Goal: Transaction & Acquisition: Purchase product/service

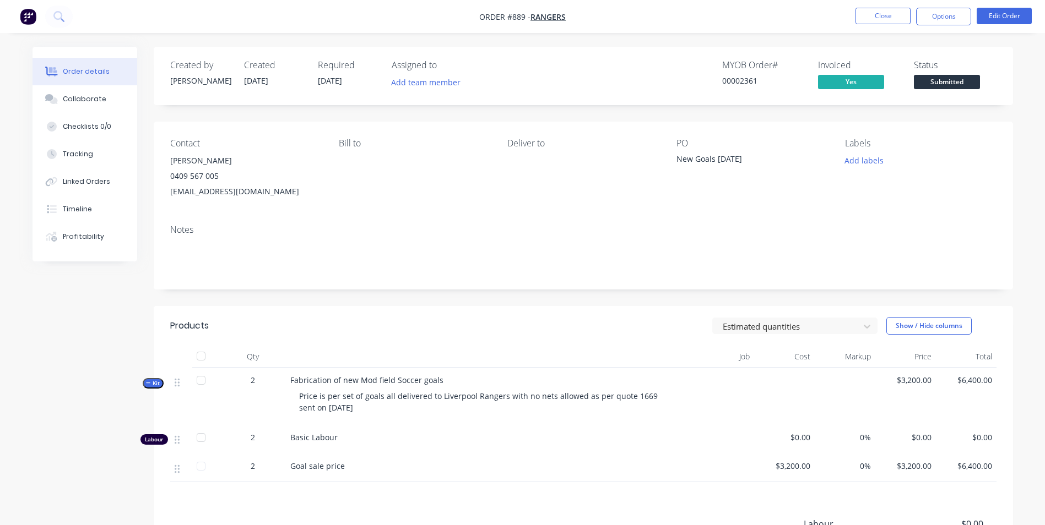
scroll to position [36, 0]
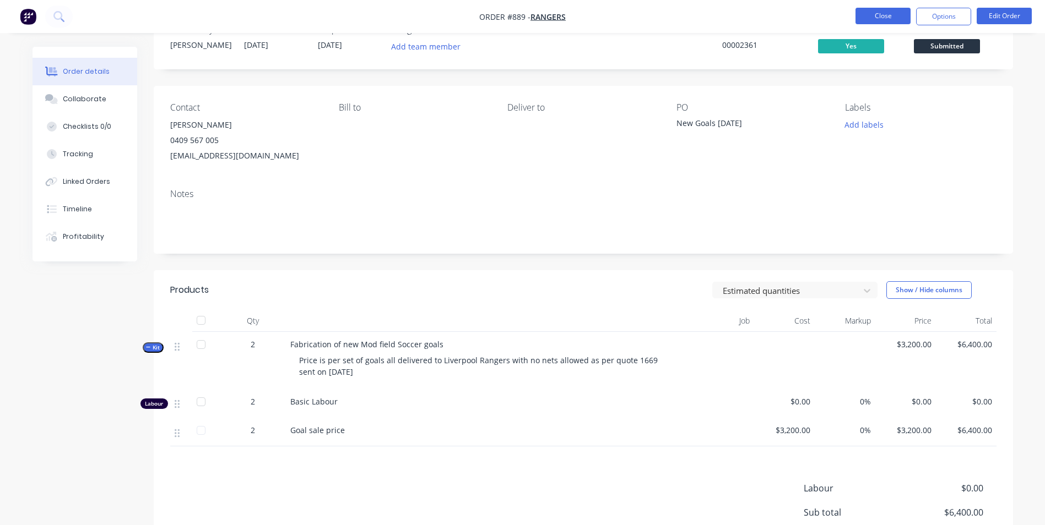
click at [882, 19] on button "Close" at bounding box center [882, 16] width 55 height 17
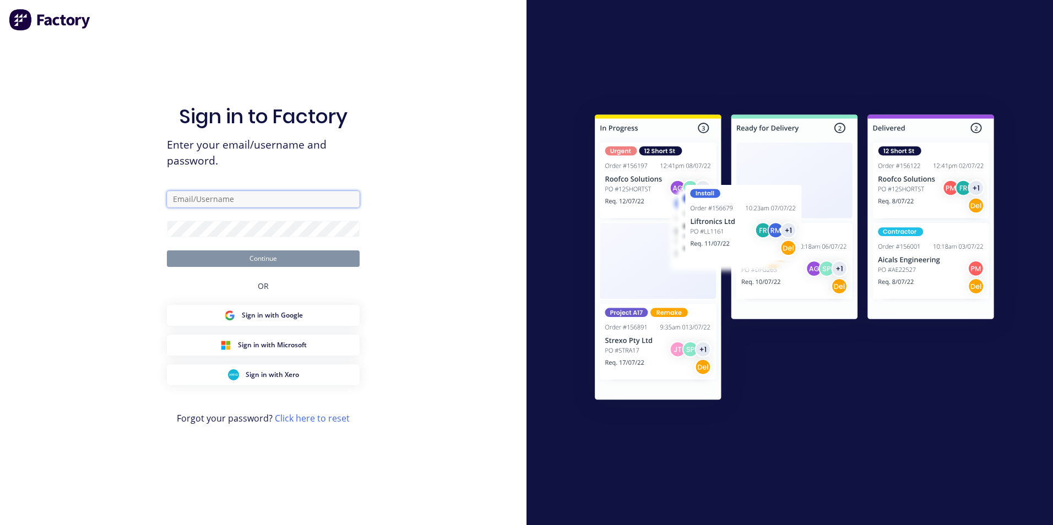
type input "michael@mojosteel.com.au"
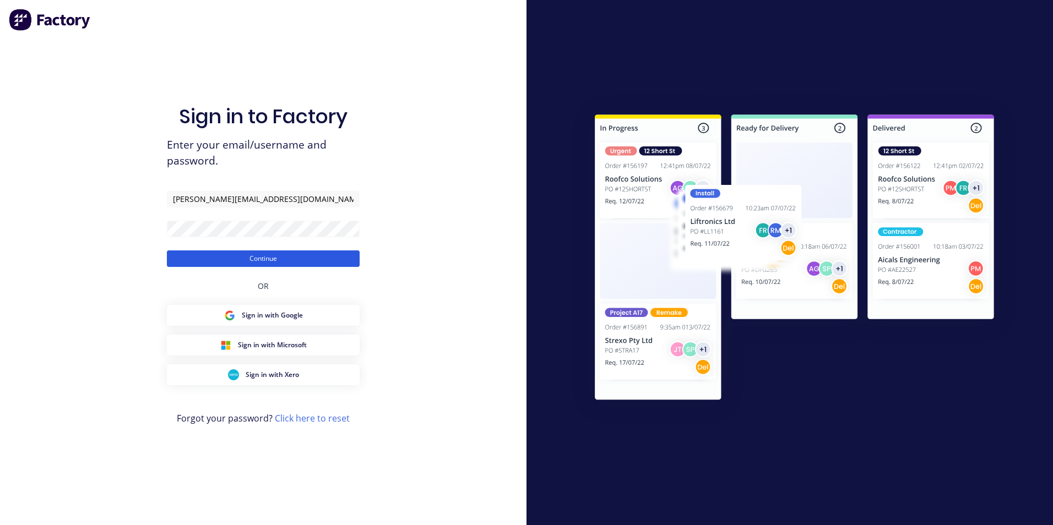
click at [283, 258] on button "Continue" at bounding box center [263, 259] width 193 height 17
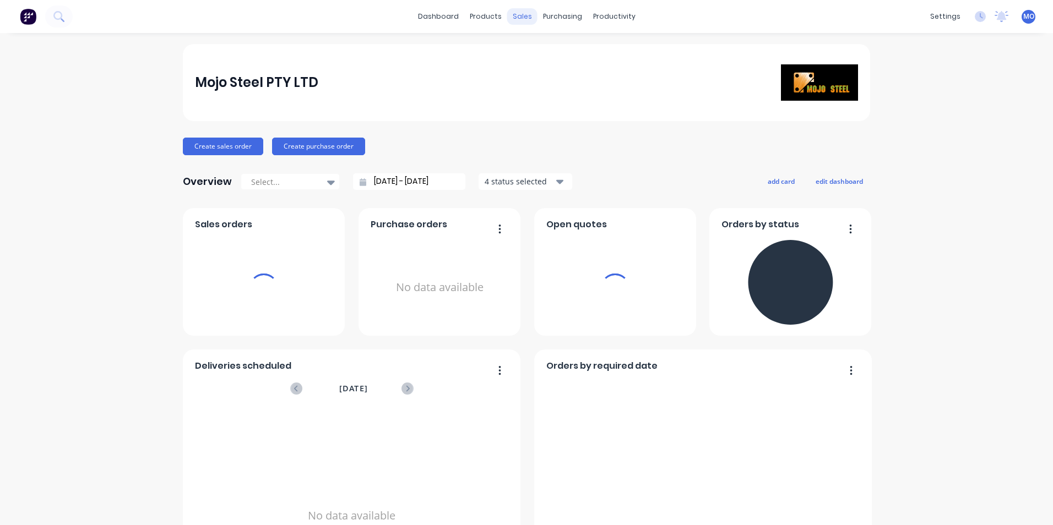
click at [519, 14] on div "sales" at bounding box center [522, 16] width 30 height 17
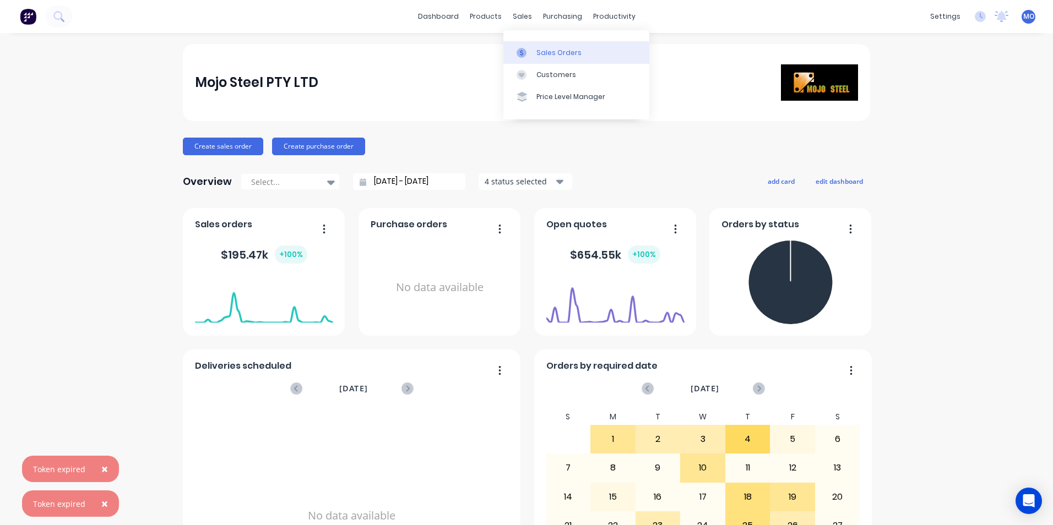
click at [546, 54] on div "Sales Orders" at bounding box center [558, 53] width 45 height 10
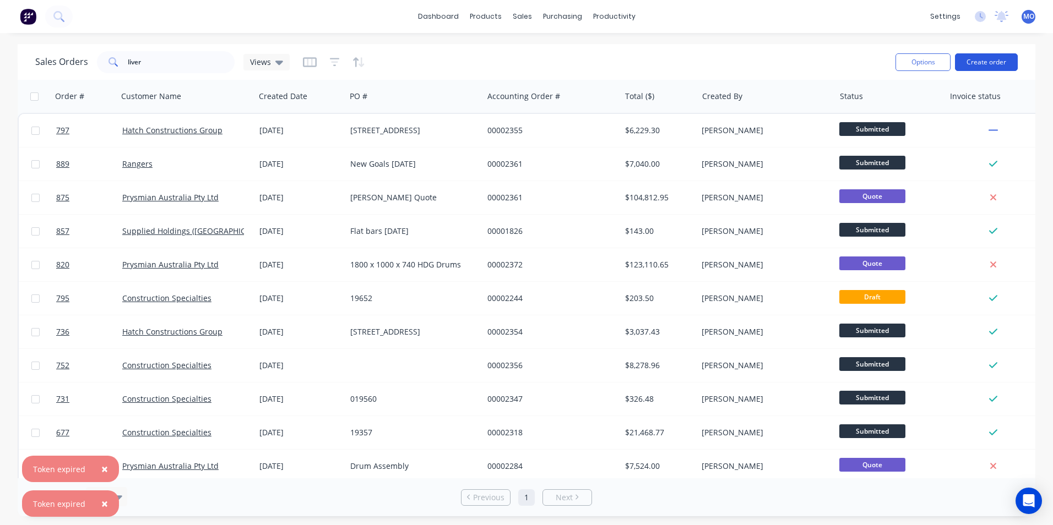
click at [979, 62] on button "Create order" at bounding box center [986, 62] width 63 height 18
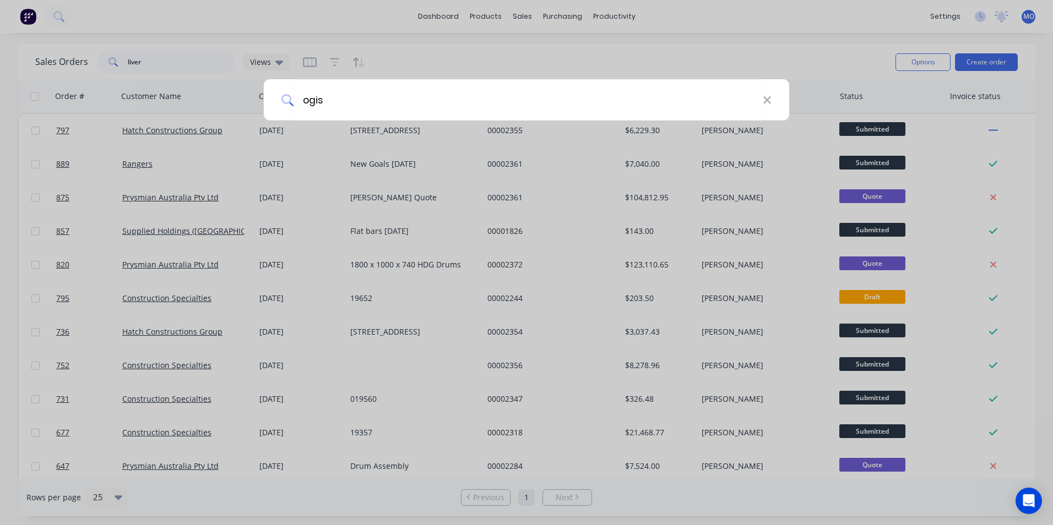
type input "ogis"
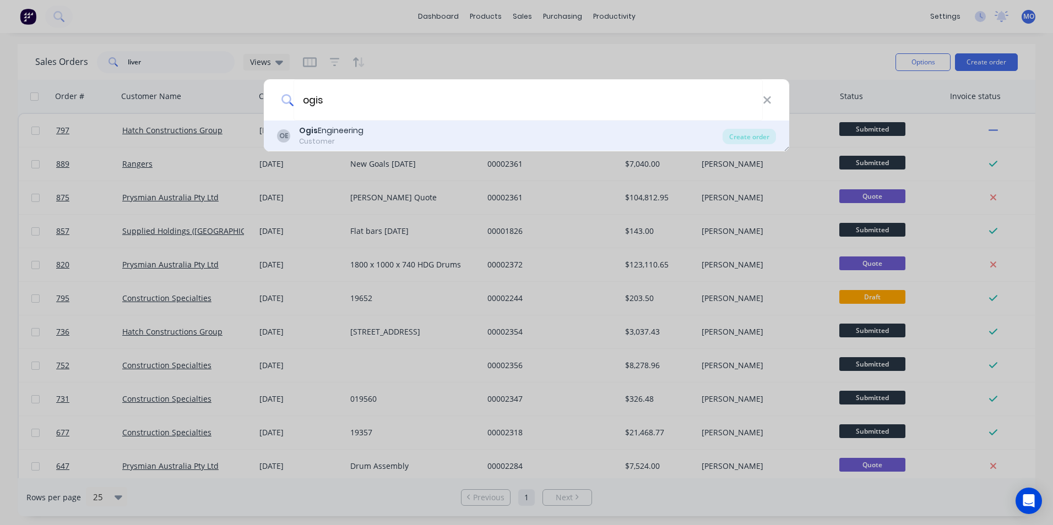
click at [497, 141] on div "OE Ogis Engineering Customer" at bounding box center [500, 135] width 446 height 21
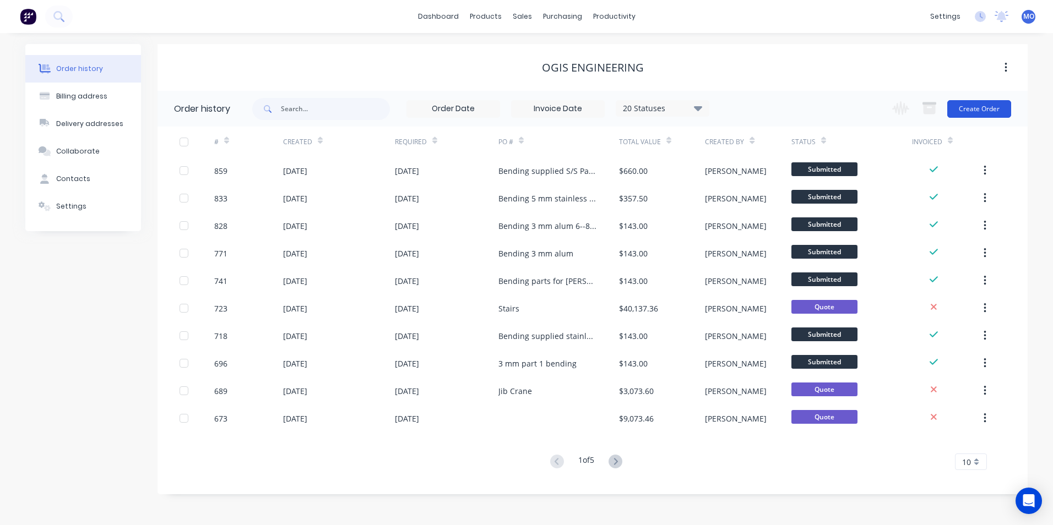
click at [976, 104] on button "Create Order" at bounding box center [979, 109] width 64 height 18
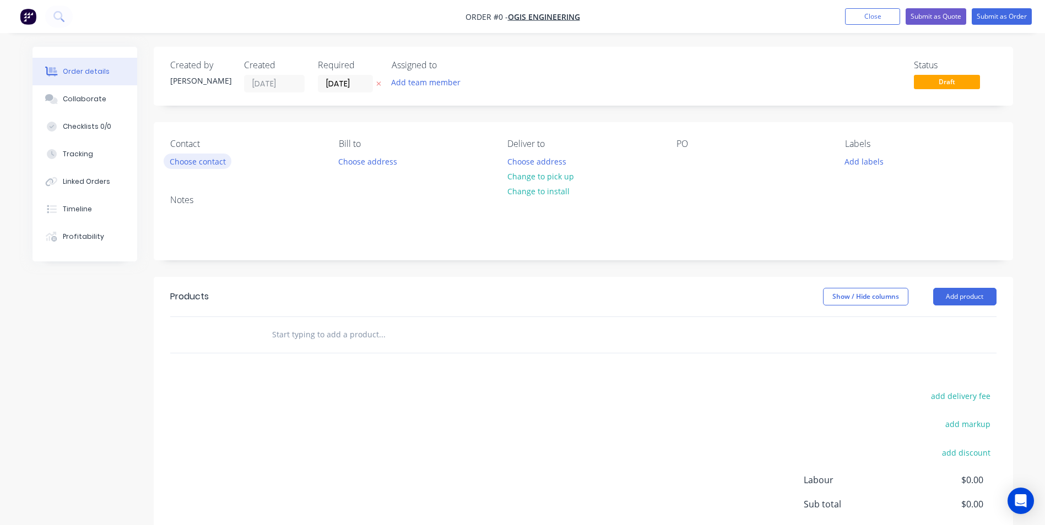
click at [191, 161] on button "Choose contact" at bounding box center [198, 161] width 68 height 15
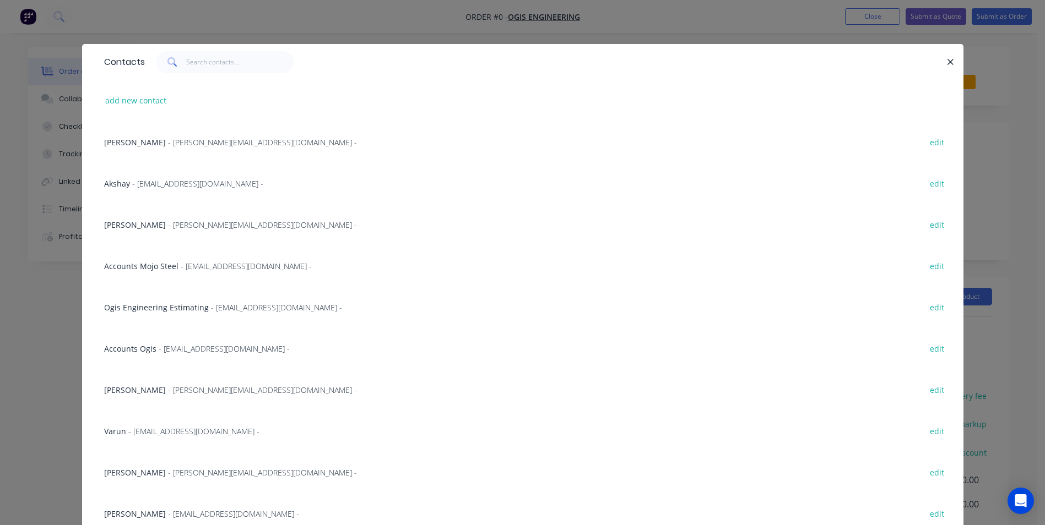
click at [154, 426] on span "- Varunh@ogis.com.au -" at bounding box center [193, 431] width 131 height 10
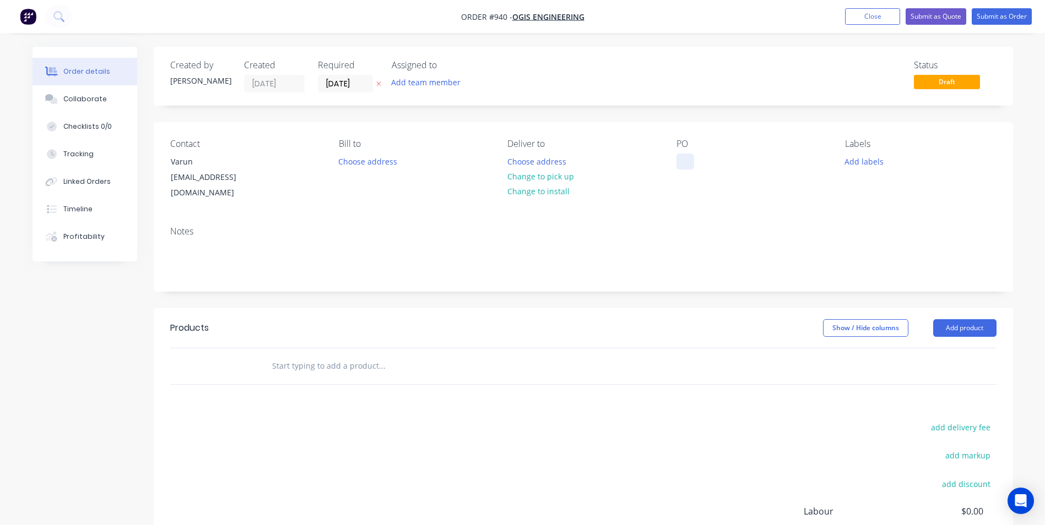
click at [690, 155] on div at bounding box center [685, 162] width 18 height 16
drag, startPoint x: 977, startPoint y: 309, endPoint x: 973, endPoint y: 314, distance: 6.2
click at [976, 319] on button "Add product" at bounding box center [964, 328] width 63 height 18
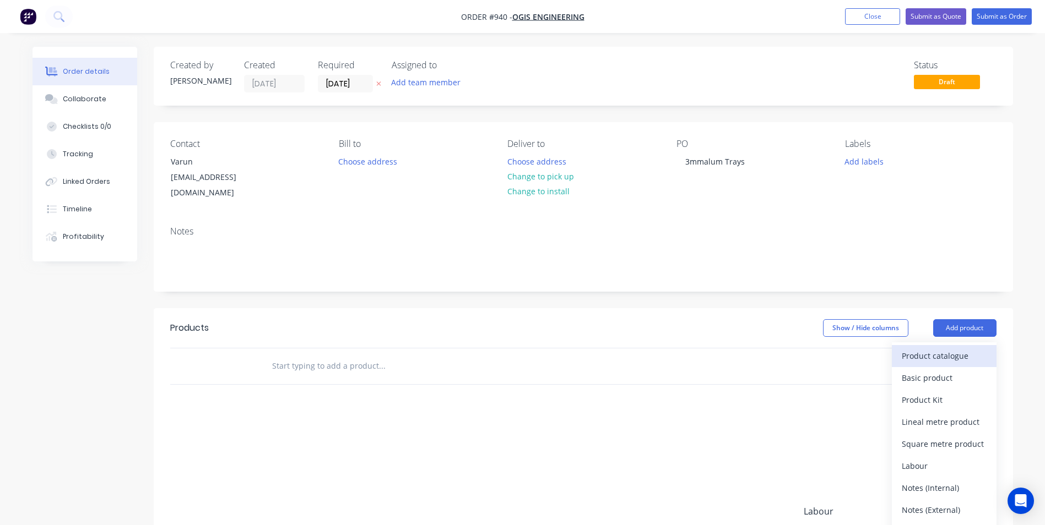
click at [928, 348] on div "Product catalogue" at bounding box center [944, 356] width 85 height 16
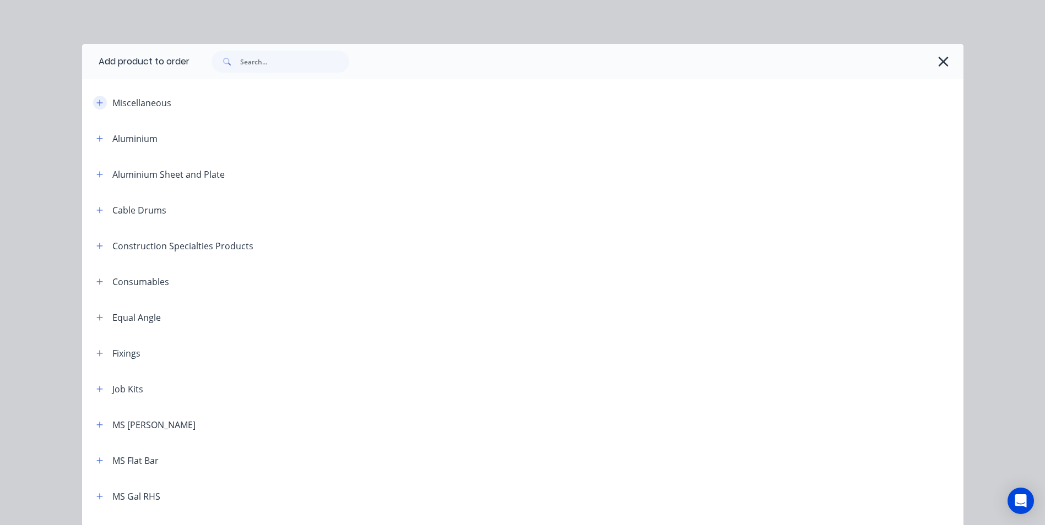
click at [96, 100] on icon "button" at bounding box center [99, 103] width 7 height 8
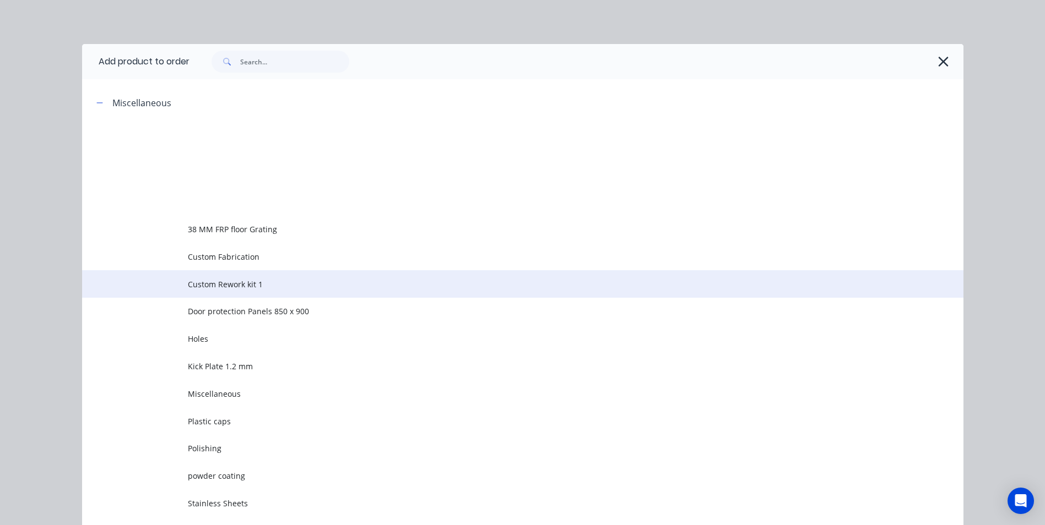
click at [222, 287] on span "Custom Rework kit 1" at bounding box center [498, 285] width 620 height 12
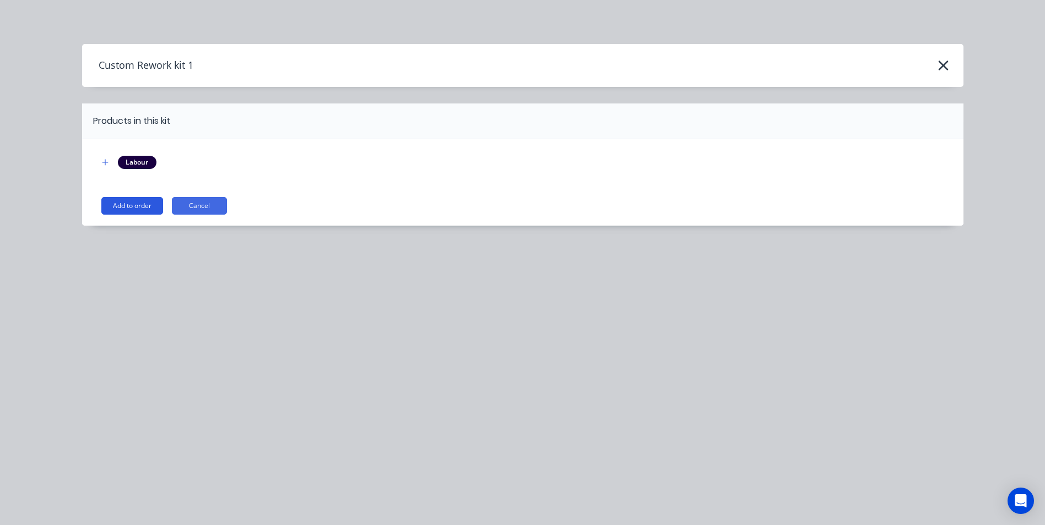
click at [138, 208] on button "Add to order" at bounding box center [132, 206] width 62 height 18
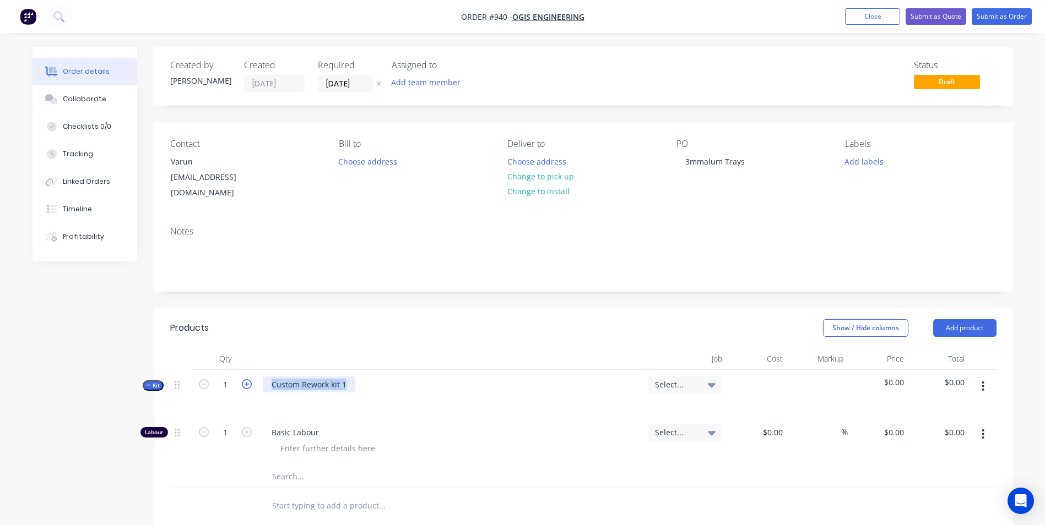
drag, startPoint x: 349, startPoint y: 370, endPoint x: 251, endPoint y: 370, distance: 98.6
click at [251, 370] on div "Kit 1 Custom Rework kit 1 Select... $0.00 $0.00" at bounding box center [583, 394] width 826 height 48
click at [251, 379] on icon "button" at bounding box center [247, 384] width 10 height 10
type input "2"
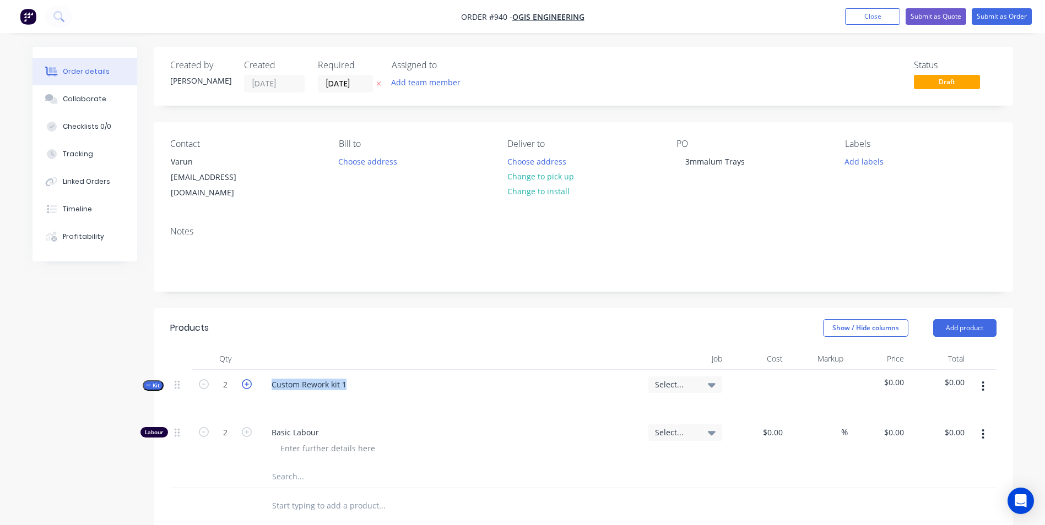
click at [240, 378] on button "button" at bounding box center [247, 384] width 14 height 12
type input "3"
click at [240, 378] on button "button" at bounding box center [247, 384] width 14 height 12
type input "4"
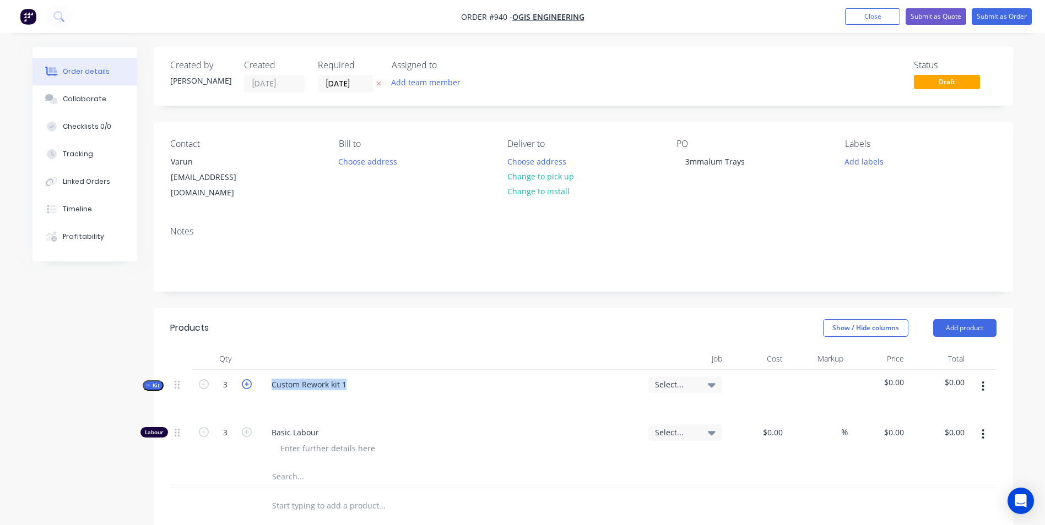
type input "4"
click at [240, 378] on button "button" at bounding box center [247, 384] width 14 height 12
type input "5"
click at [240, 378] on button "button" at bounding box center [247, 384] width 14 height 12
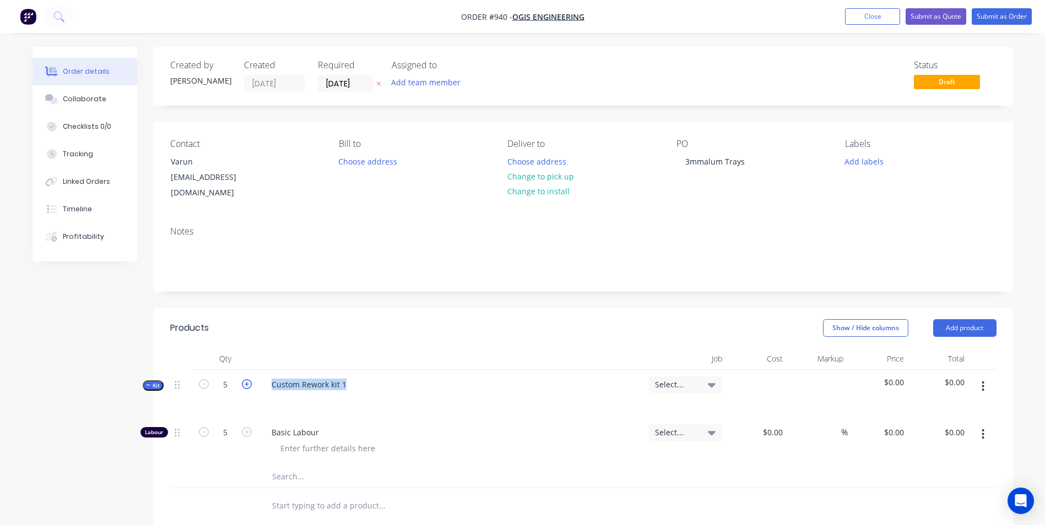
type input "6"
click at [240, 378] on button "button" at bounding box center [247, 384] width 14 height 12
type input "7"
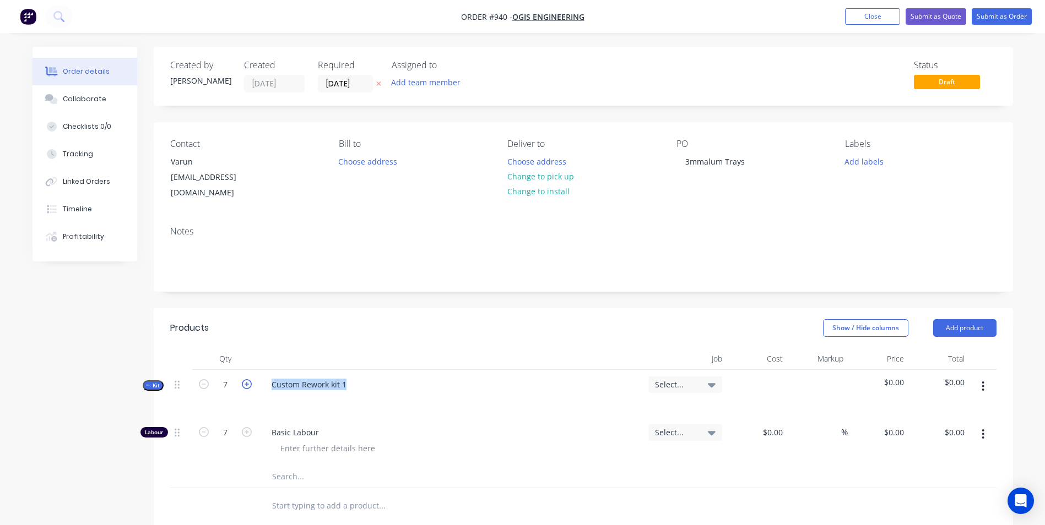
click at [240, 378] on button "button" at bounding box center [247, 384] width 14 height 12
type input "8"
click at [313, 377] on div "Custom Rework kit 1" at bounding box center [309, 385] width 93 height 16
click at [326, 393] on div at bounding box center [451, 401] width 377 height 16
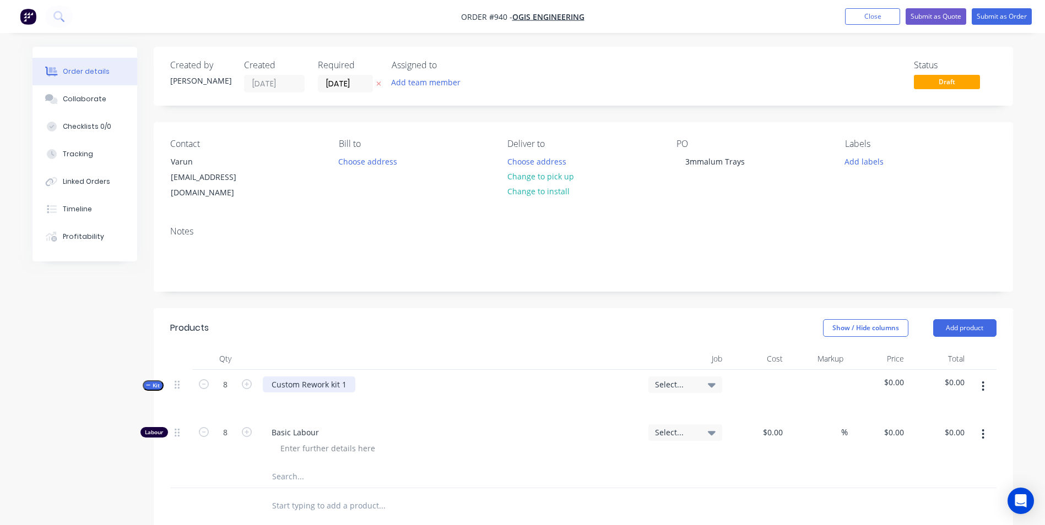
click at [316, 377] on div "Custom Rework kit 1" at bounding box center [309, 385] width 93 height 16
drag, startPoint x: 349, startPoint y: 372, endPoint x: 246, endPoint y: 374, distance: 103.0
click at [246, 374] on div "Kit 8 Custom Rework kit 1 Select... $0.00 $0.00" at bounding box center [583, 394] width 826 height 48
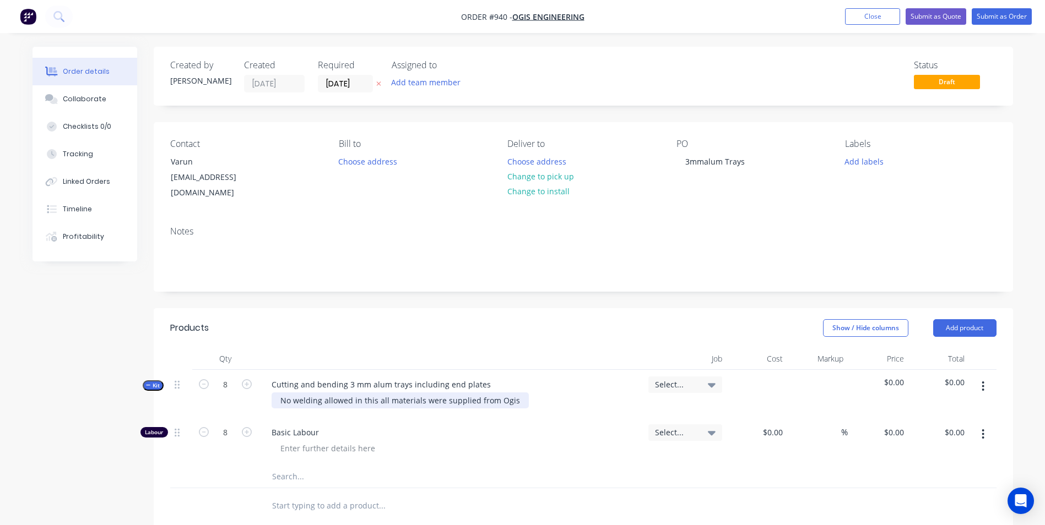
scroll to position [110, 0]
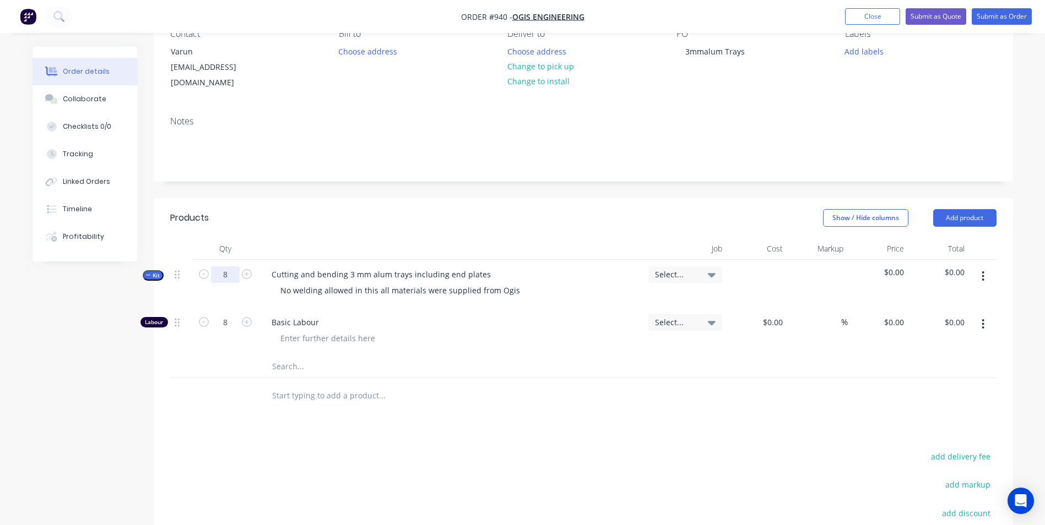
click at [224, 267] on input "8" at bounding box center [225, 275] width 29 height 17
type input "1"
click at [218, 314] on input "1" at bounding box center [225, 322] width 29 height 17
type input "2"
type input "$50.00"
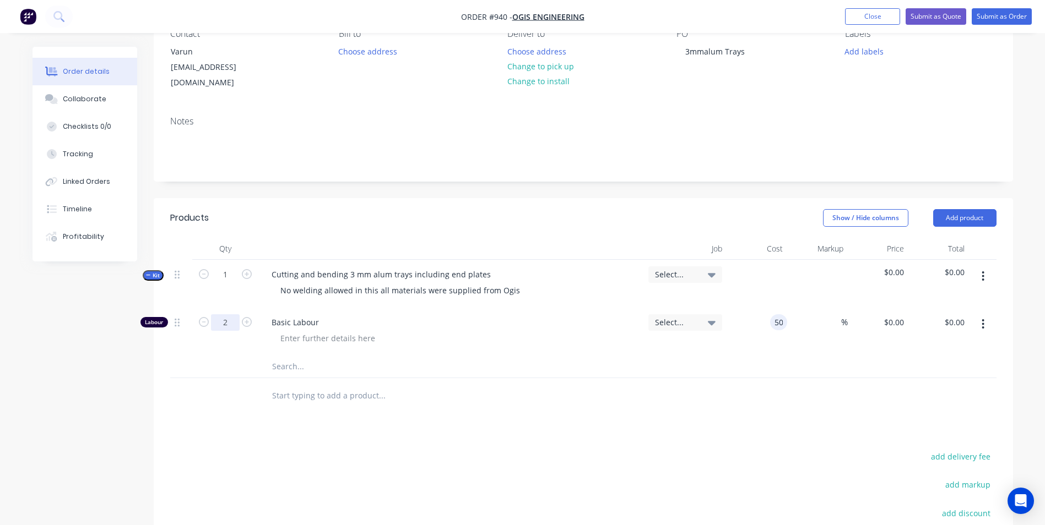
type input "$50.00"
type input "$100.00"
type input "130"
type input "160"
type input "$130.00"
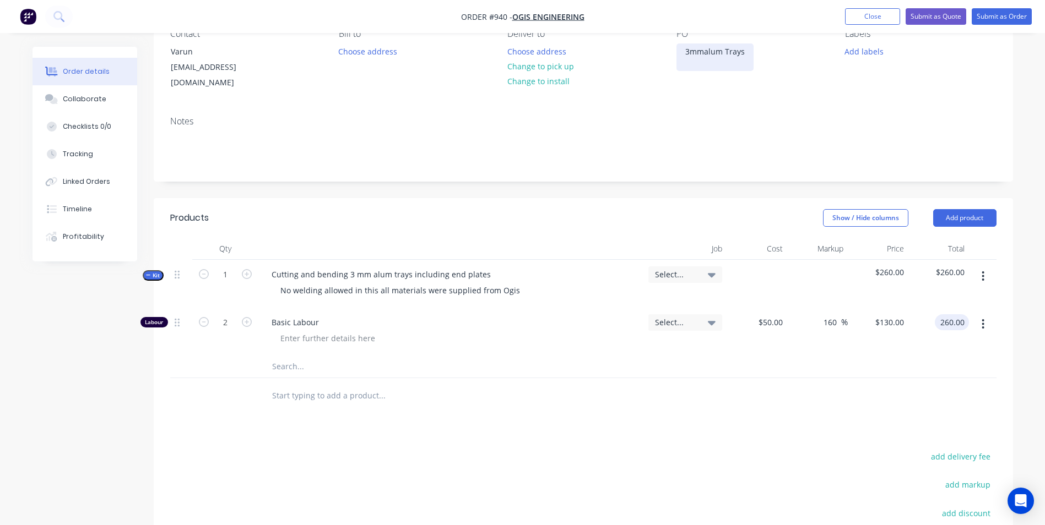
type input "$260.00"
click at [705, 48] on div "3mmalum Trays" at bounding box center [714, 58] width 77 height 28
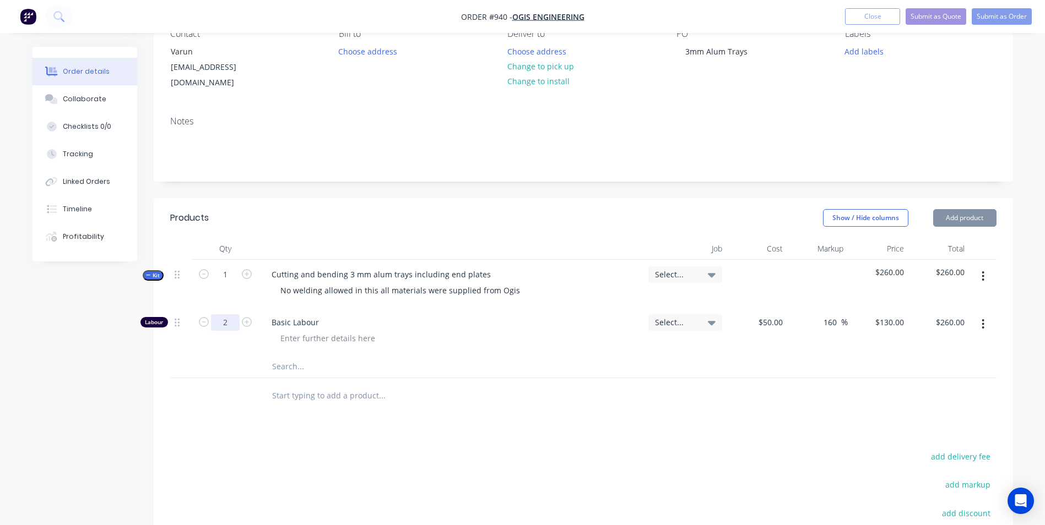
click at [220, 314] on input "2" at bounding box center [225, 322] width 29 height 17
type input "1.5"
type input "$195.00"
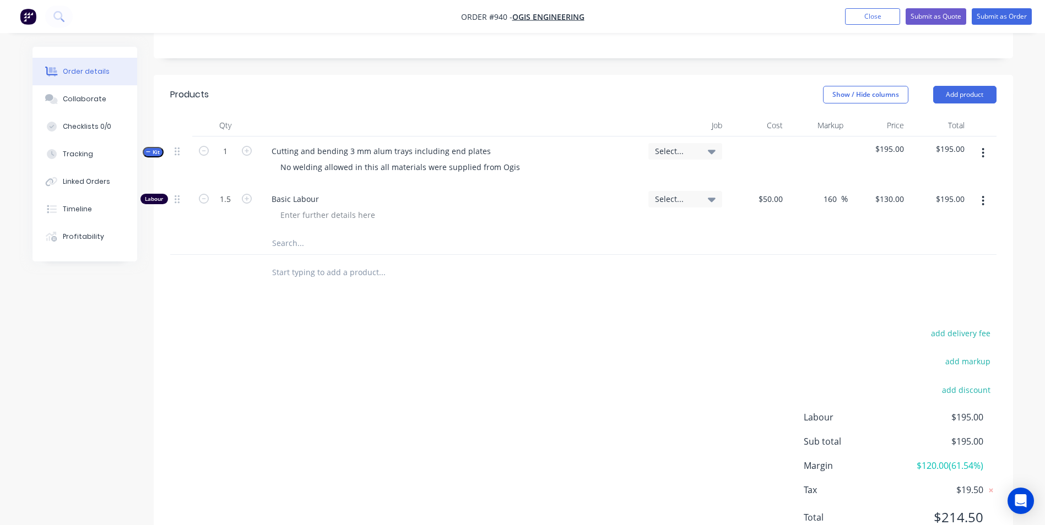
scroll to position [268, 0]
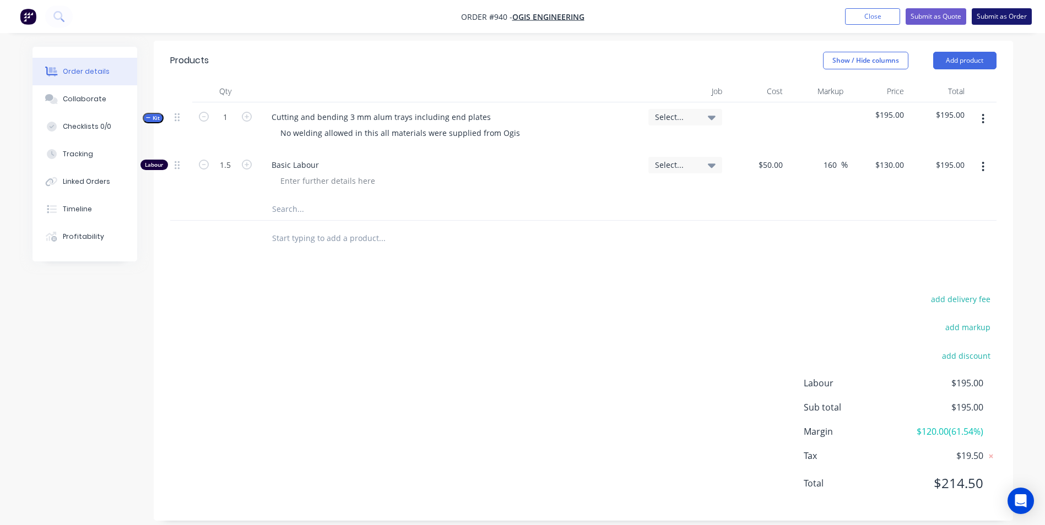
click at [1000, 19] on button "Submit as Order" at bounding box center [1001, 16] width 60 height 17
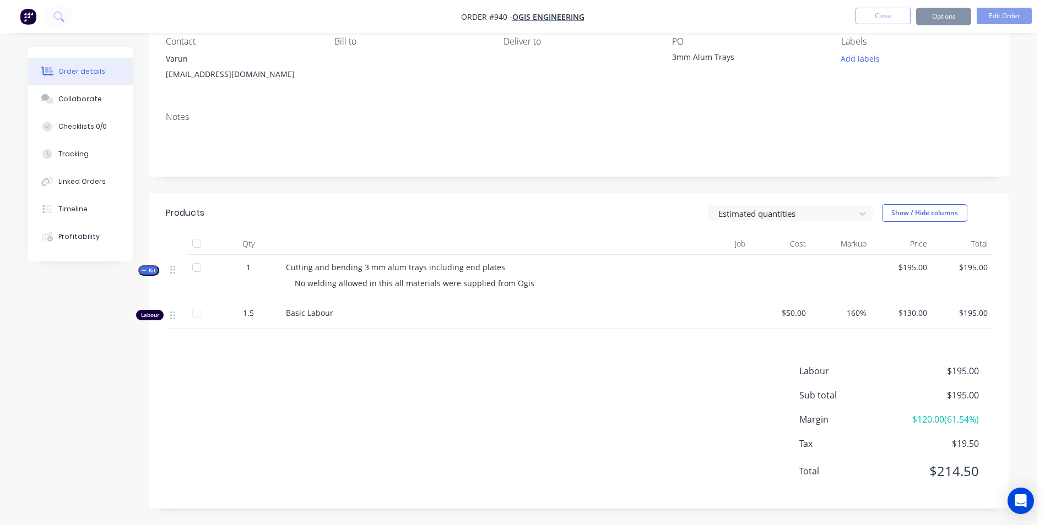
scroll to position [0, 0]
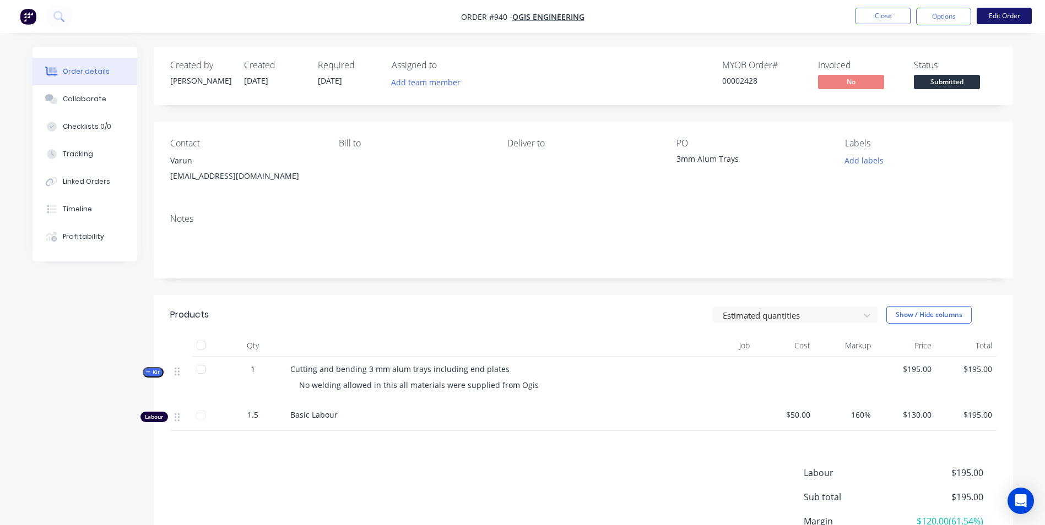
click at [1000, 18] on button "Edit Order" at bounding box center [1003, 16] width 55 height 17
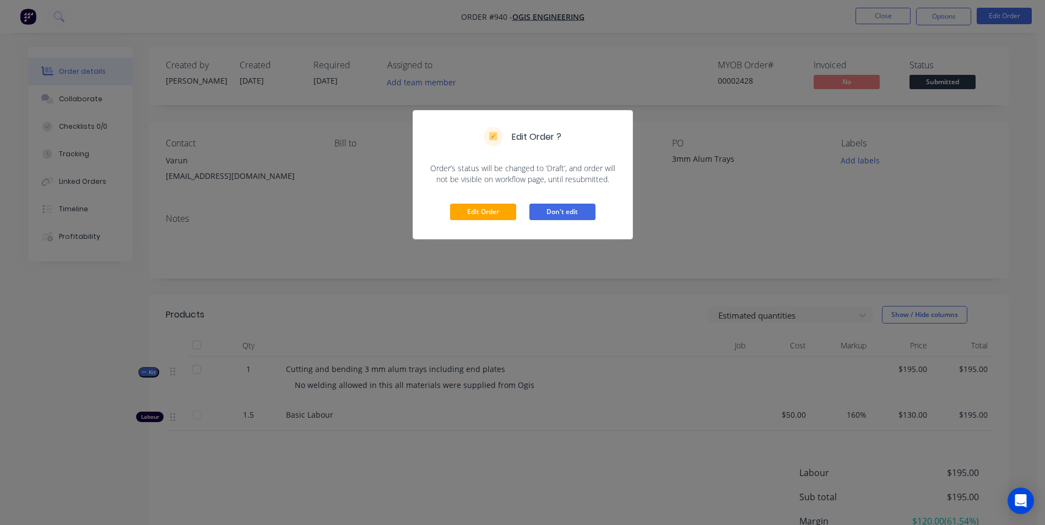
drag, startPoint x: 574, startPoint y: 211, endPoint x: 582, endPoint y: 205, distance: 10.2
click at [573, 211] on button "Don't edit" at bounding box center [562, 212] width 66 height 17
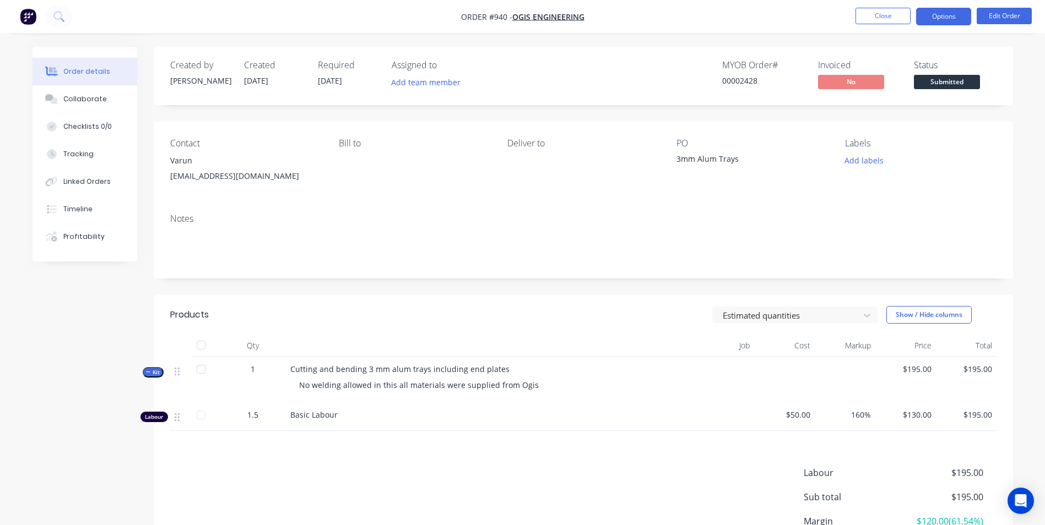
click at [950, 14] on button "Options" at bounding box center [943, 17] width 55 height 18
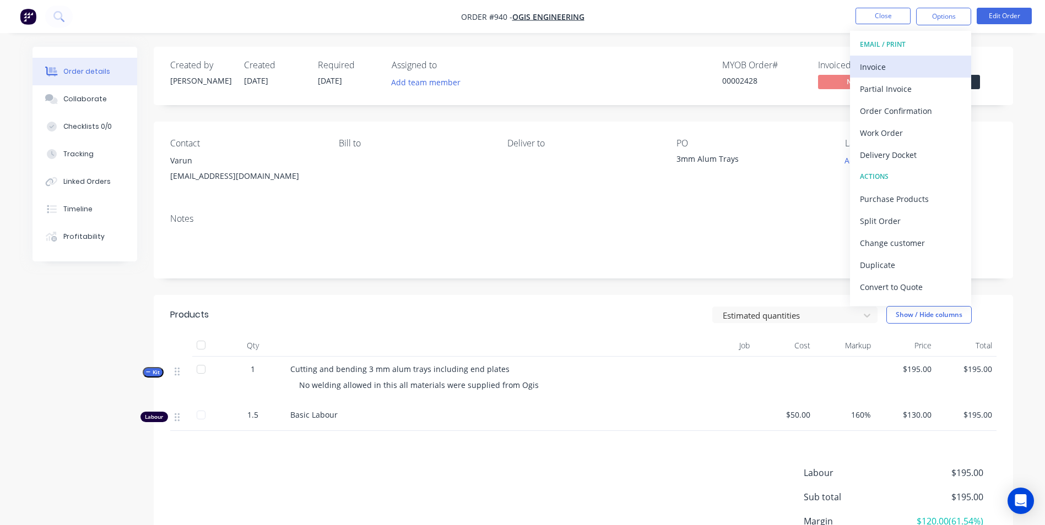
click at [892, 61] on div "Invoice" at bounding box center [910, 67] width 101 height 16
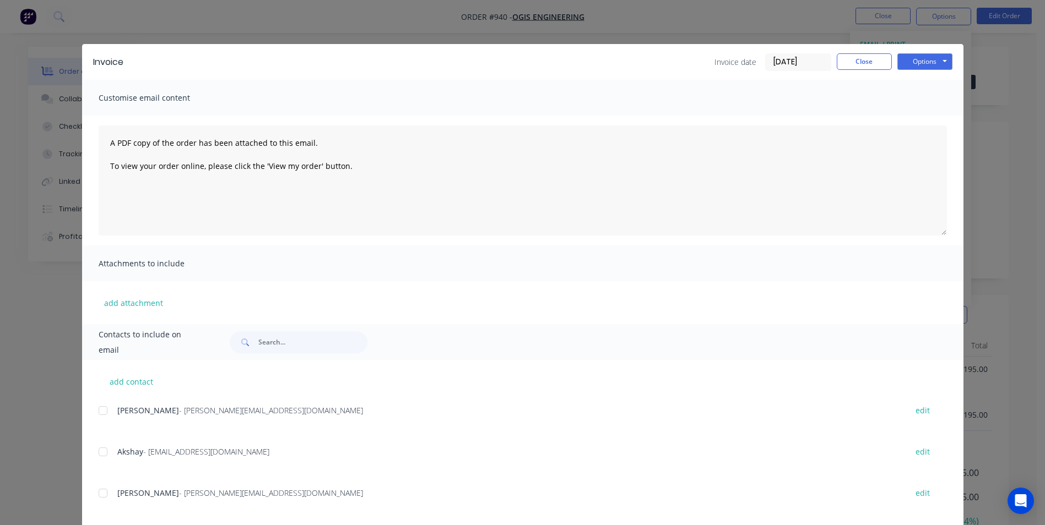
click at [846, 66] on button "Close" at bounding box center [864, 61] width 55 height 17
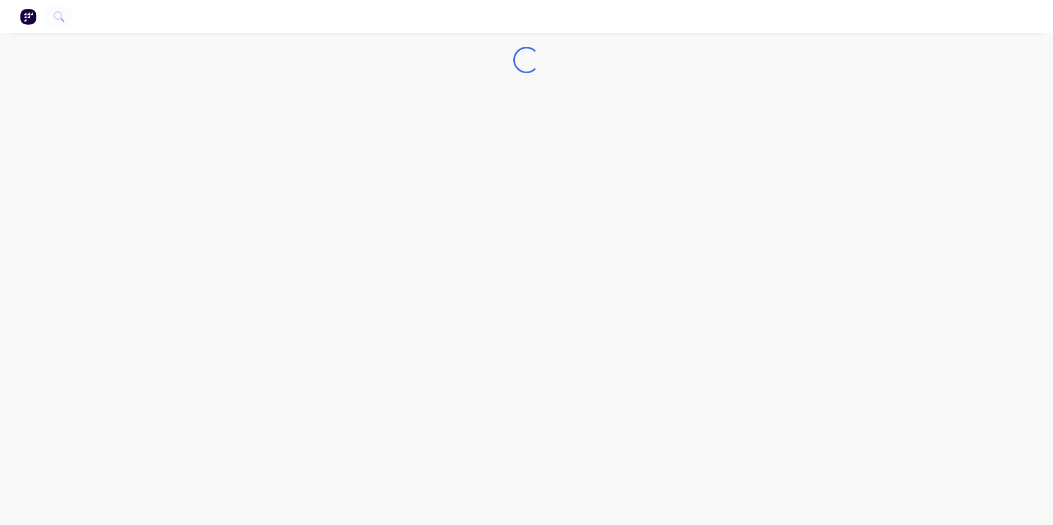
click at [36, 20] on img "button" at bounding box center [28, 16] width 17 height 17
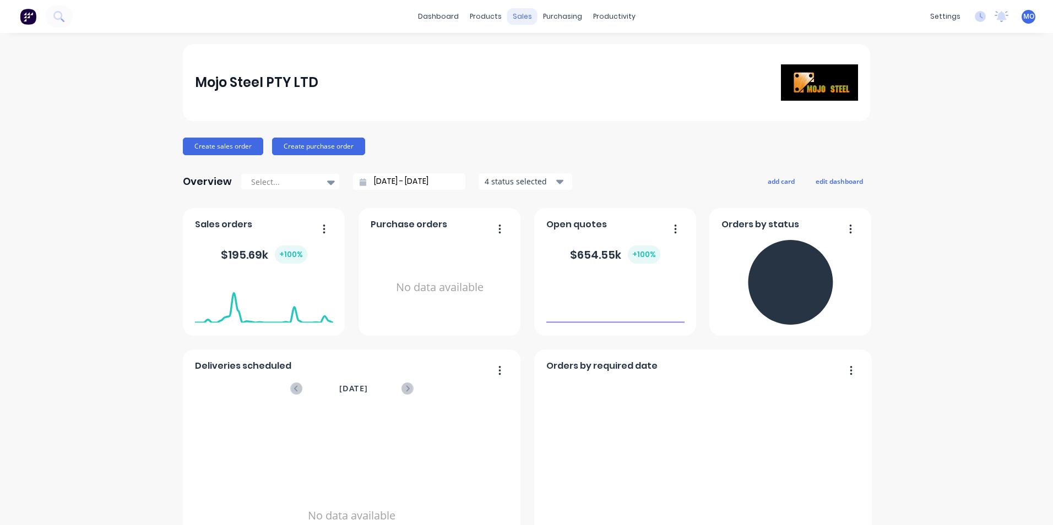
click at [519, 17] on div "sales" at bounding box center [522, 16] width 30 height 17
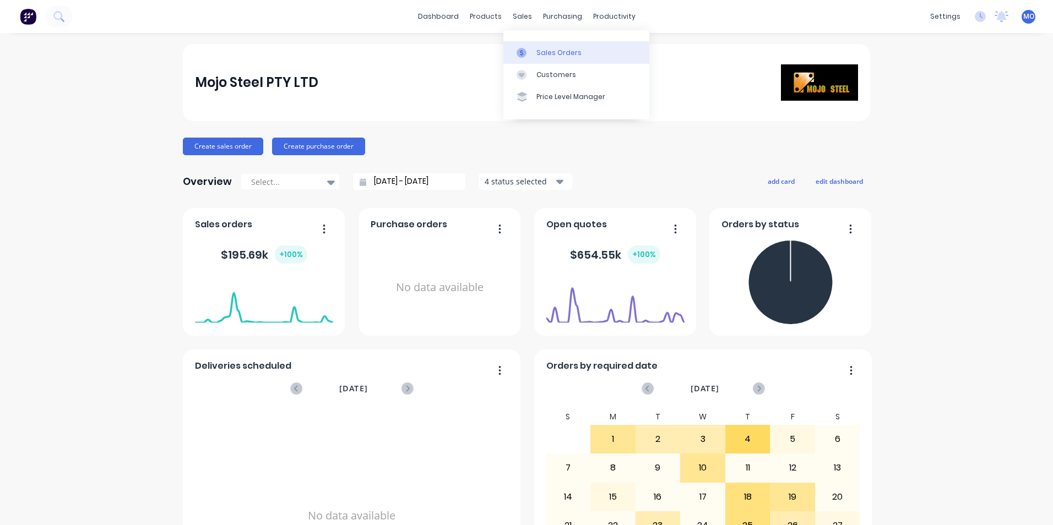
click at [552, 53] on div "Sales Orders" at bounding box center [558, 53] width 45 height 10
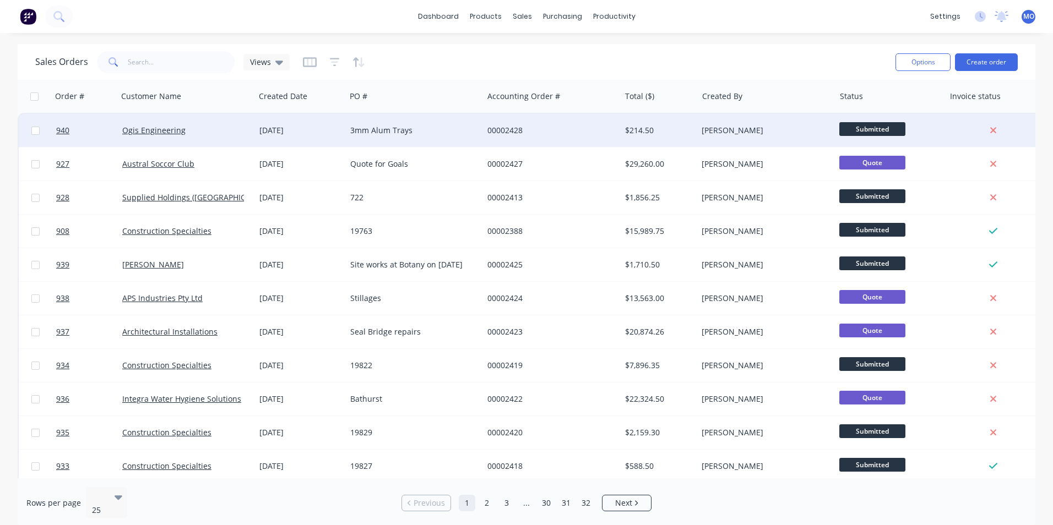
click at [692, 127] on div "$214.50" at bounding box center [659, 130] width 68 height 11
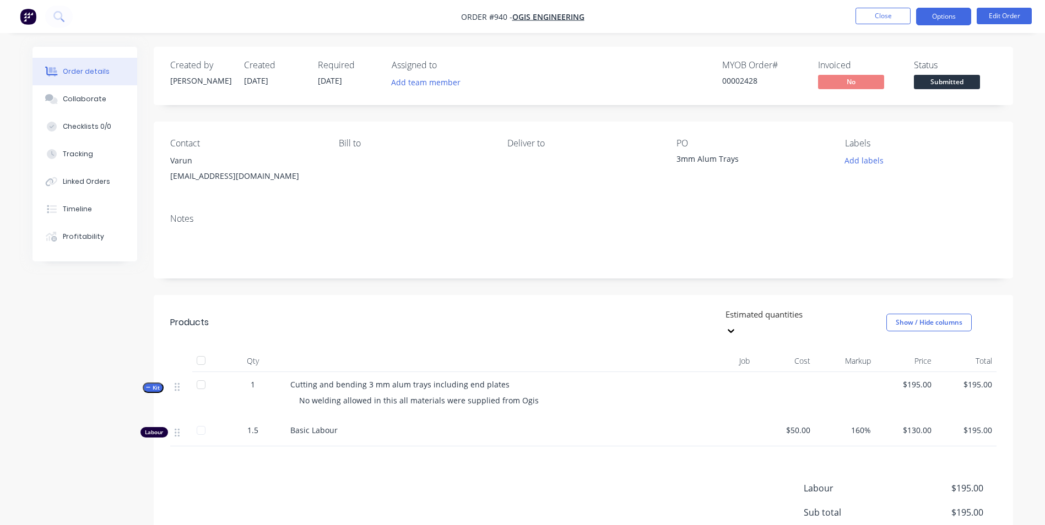
click at [937, 18] on button "Options" at bounding box center [943, 17] width 55 height 18
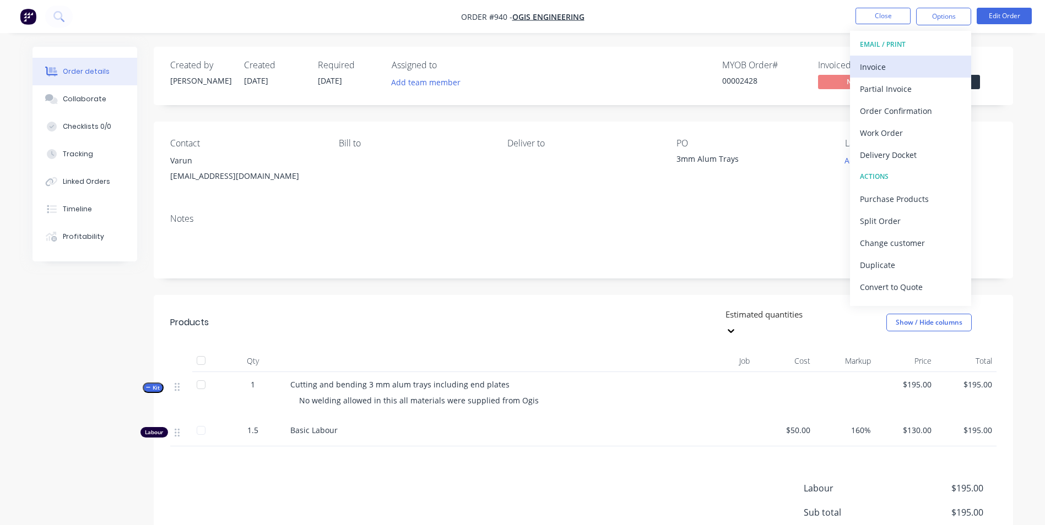
click at [871, 73] on div "Invoice" at bounding box center [910, 67] width 101 height 16
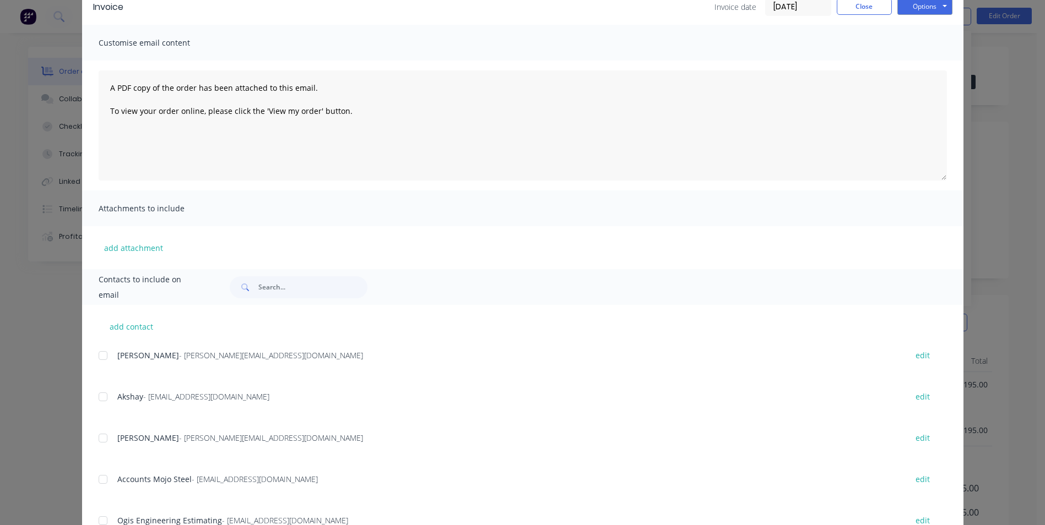
scroll to position [306, 0]
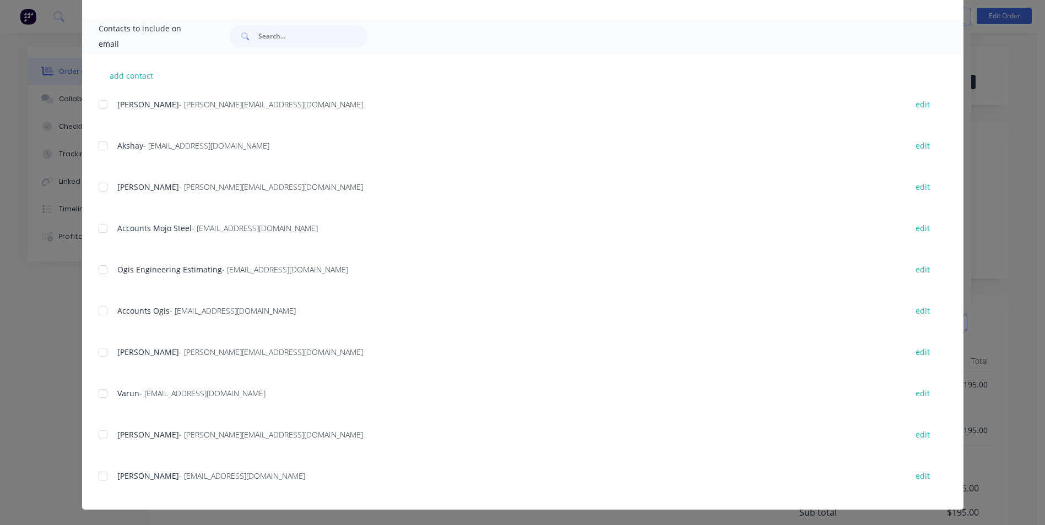
click at [107, 310] on div at bounding box center [103, 311] width 22 height 22
click at [100, 285] on div "Ogis Engineering Estimating - [EMAIL_ADDRESS][DOMAIN_NAME] edit" at bounding box center [531, 276] width 865 height 28
click at [99, 242] on div "Accounts Mojo Steel - [EMAIL_ADDRESS][DOMAIN_NAME] edit" at bounding box center [531, 235] width 865 height 28
click at [100, 231] on div at bounding box center [103, 229] width 22 height 22
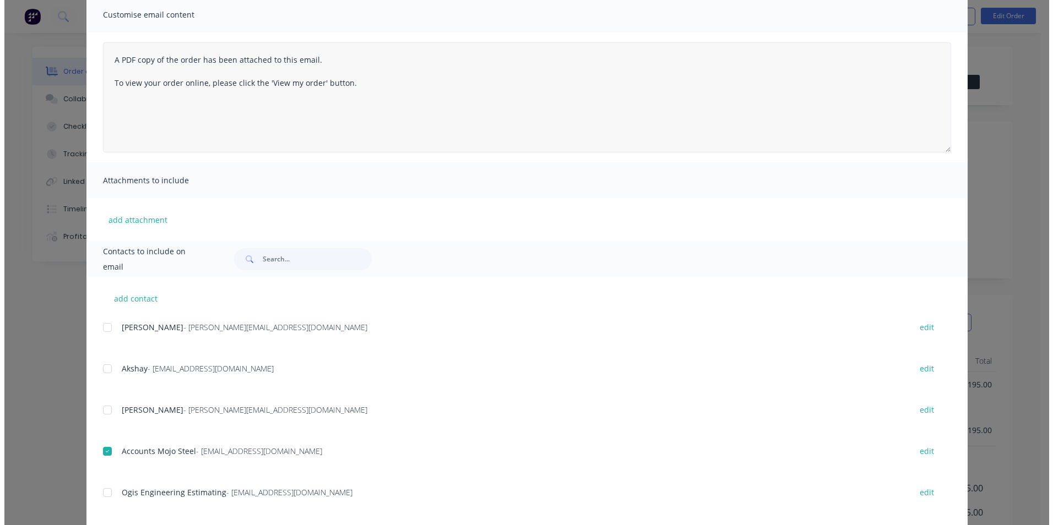
scroll to position [0, 0]
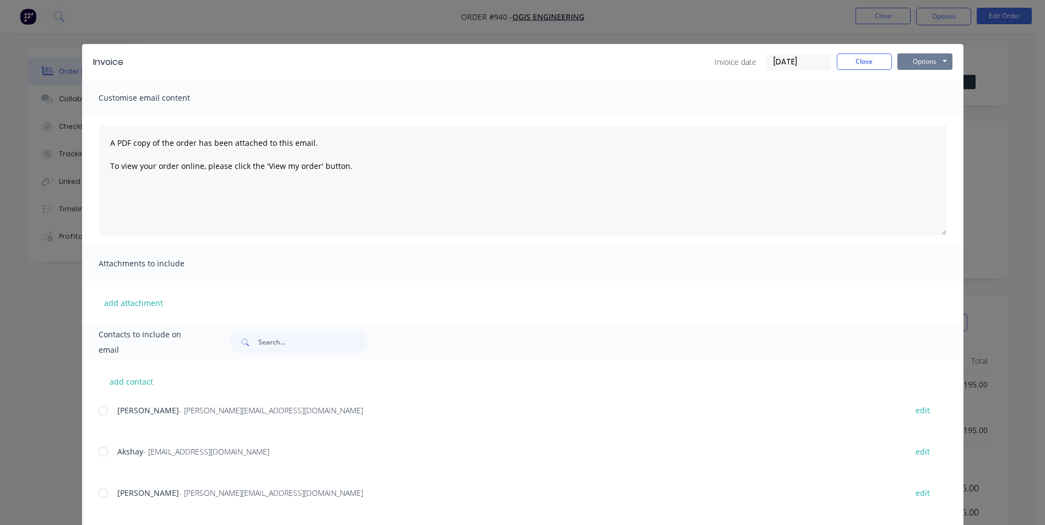
click at [911, 60] on button "Options" at bounding box center [924, 61] width 55 height 17
click at [922, 116] on button "Email" at bounding box center [932, 117] width 70 height 18
click at [856, 66] on button "Close" at bounding box center [864, 61] width 55 height 17
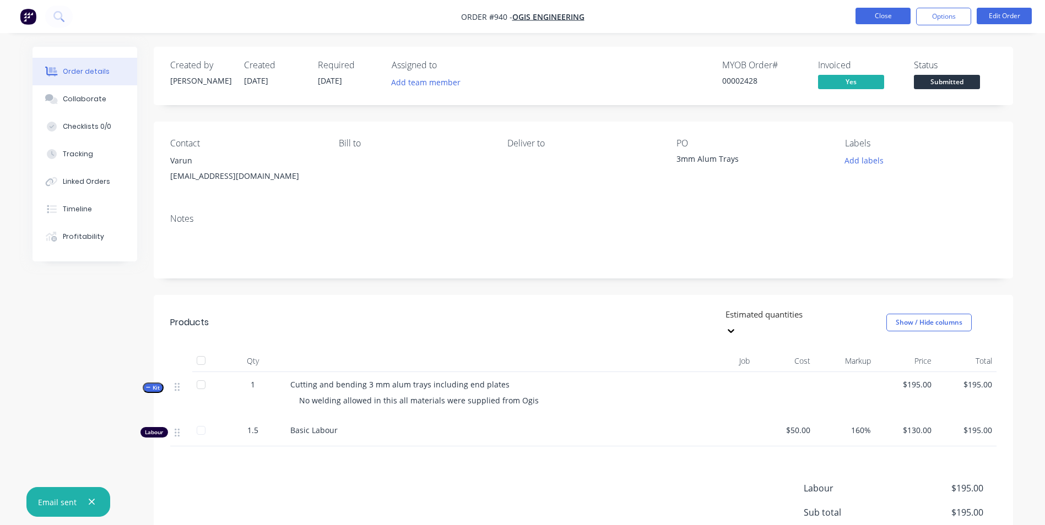
click at [896, 18] on button "Close" at bounding box center [882, 16] width 55 height 17
